Goal: Task Accomplishment & Management: Manage account settings

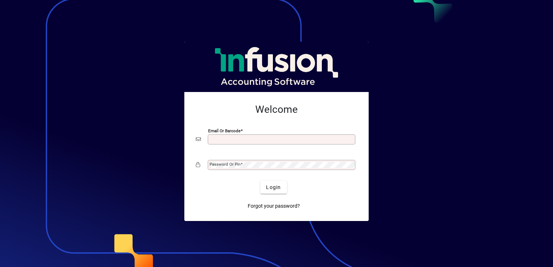
click at [244, 138] on input "Email or Barcode" at bounding box center [281, 140] width 145 height 6
type input "**********"
click at [226, 166] on mat-label "Password or Pin" at bounding box center [224, 164] width 31 height 5
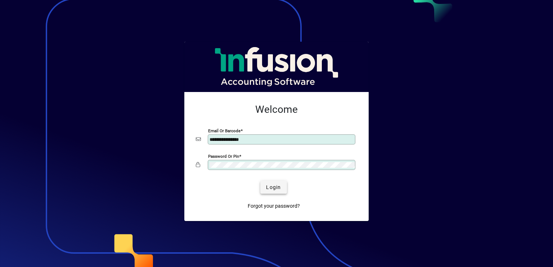
click at [279, 192] on span "submit" at bounding box center [273, 187] width 26 height 17
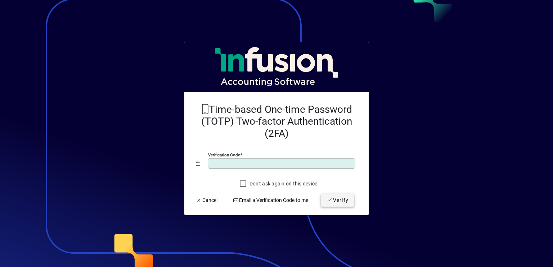
type input "******"
click at [346, 201] on span "Verify" at bounding box center [337, 201] width 22 height 8
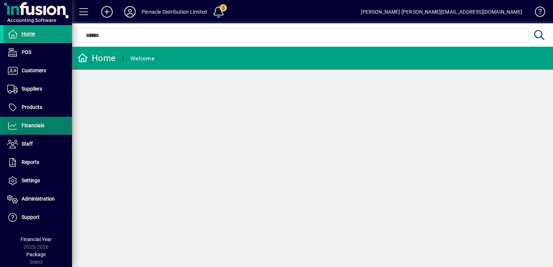
click at [35, 119] on span at bounding box center [38, 125] width 68 height 17
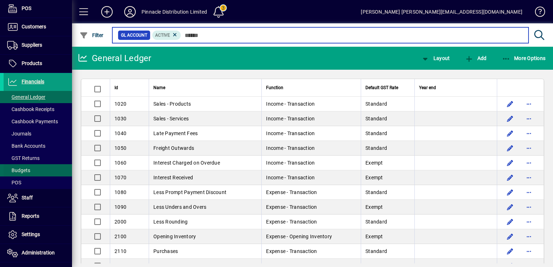
scroll to position [111, 0]
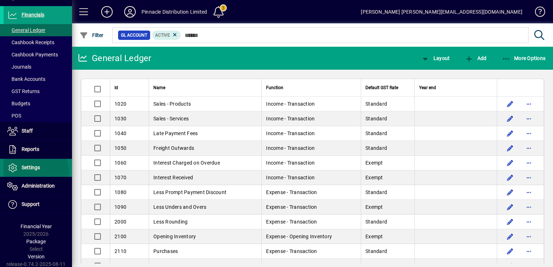
click at [31, 172] on span at bounding box center [38, 167] width 68 height 17
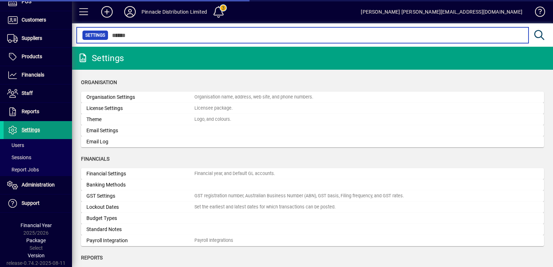
scroll to position [50, 0]
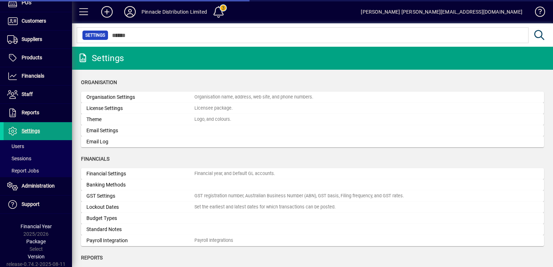
click at [128, 13] on icon at bounding box center [130, 12] width 14 height 12
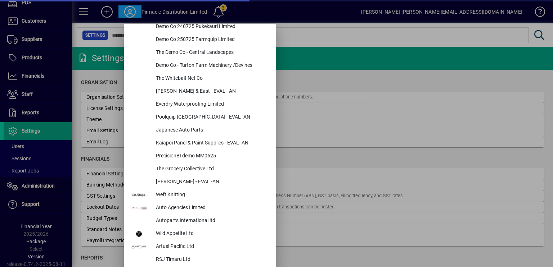
scroll to position [363, 0]
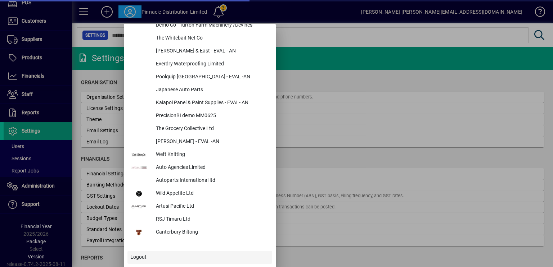
click at [157, 258] on span at bounding box center [199, 257] width 145 height 17
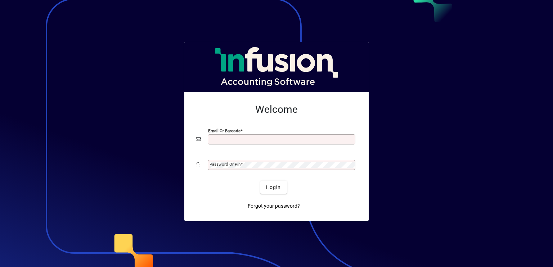
click at [221, 141] on input "Email or Barcode" at bounding box center [281, 140] width 145 height 6
type input "**********"
click at [240, 162] on span at bounding box center [241, 164] width 2 height 5
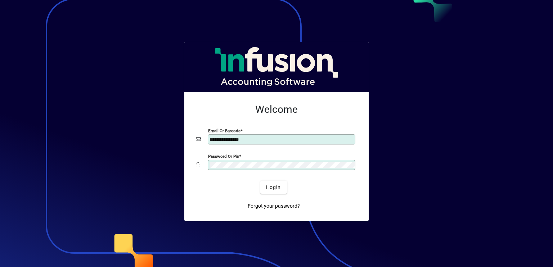
click at [260, 181] on button "Login" at bounding box center [273, 187] width 26 height 13
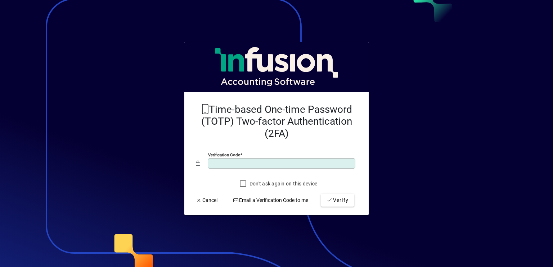
click at [320, 194] on button "Verify" at bounding box center [336, 200] width 33 height 13
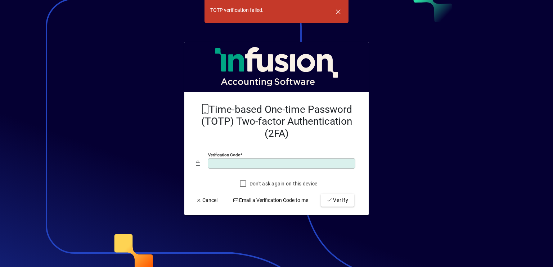
click at [310, 165] on input "******" at bounding box center [281, 164] width 145 height 6
type input "*"
type input "******"
click at [320, 194] on button "Verify" at bounding box center [336, 200] width 33 height 13
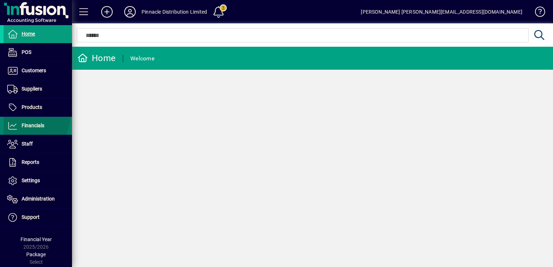
click at [24, 117] on span at bounding box center [38, 126] width 68 height 18
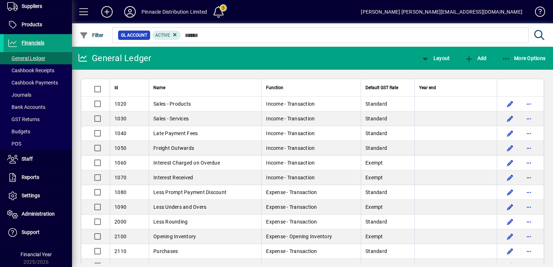
scroll to position [111, 0]
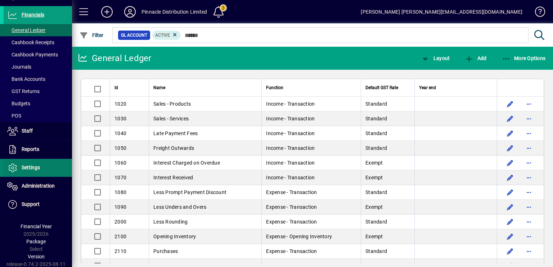
click at [36, 167] on span "Settings" at bounding box center [31, 168] width 18 height 6
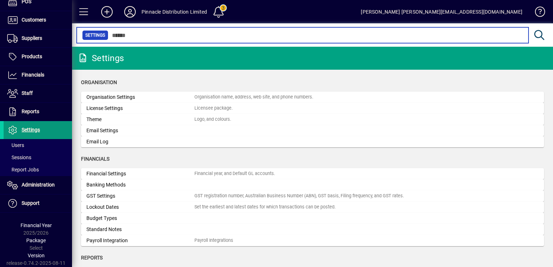
scroll to position [50, 0]
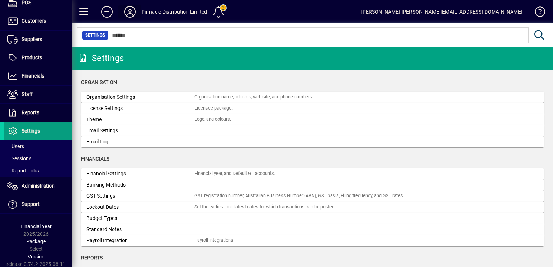
click at [129, 11] on icon at bounding box center [130, 12] width 14 height 12
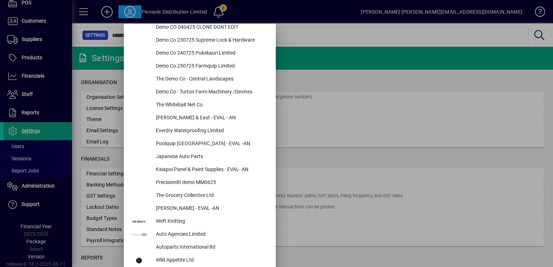
scroll to position [363, 0]
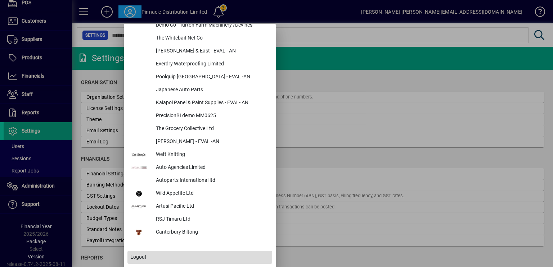
click at [142, 254] on span "Logout" at bounding box center [138, 258] width 16 height 8
